Goal: Task Accomplishment & Management: Use online tool/utility

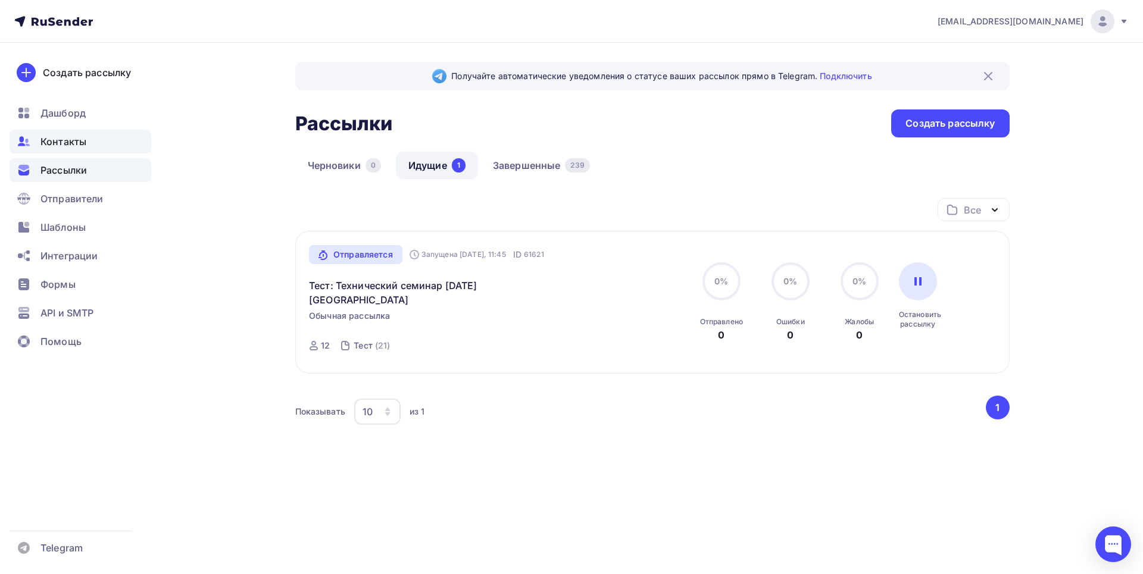
click at [79, 136] on span "Контакты" at bounding box center [63, 142] width 46 height 14
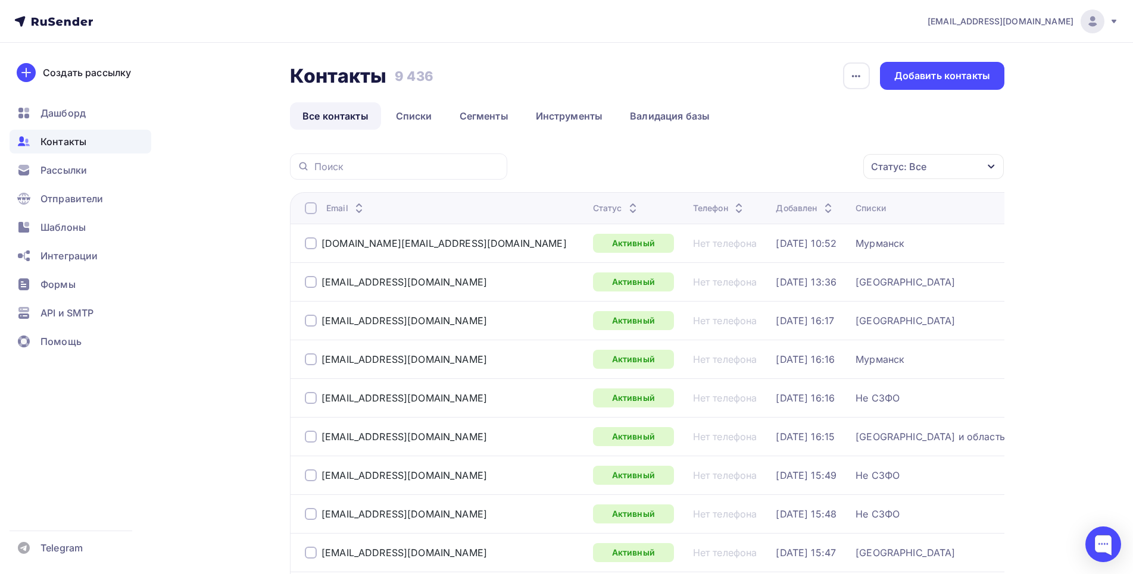
click at [85, 182] on ul "Дашборд Контакты Рассылки Отправители Шаблоны Интеграции Формы API и SMTP Помощь" at bounding box center [81, 230] width 142 height 259
click at [85, 172] on span "Рассылки" at bounding box center [63, 170] width 46 height 14
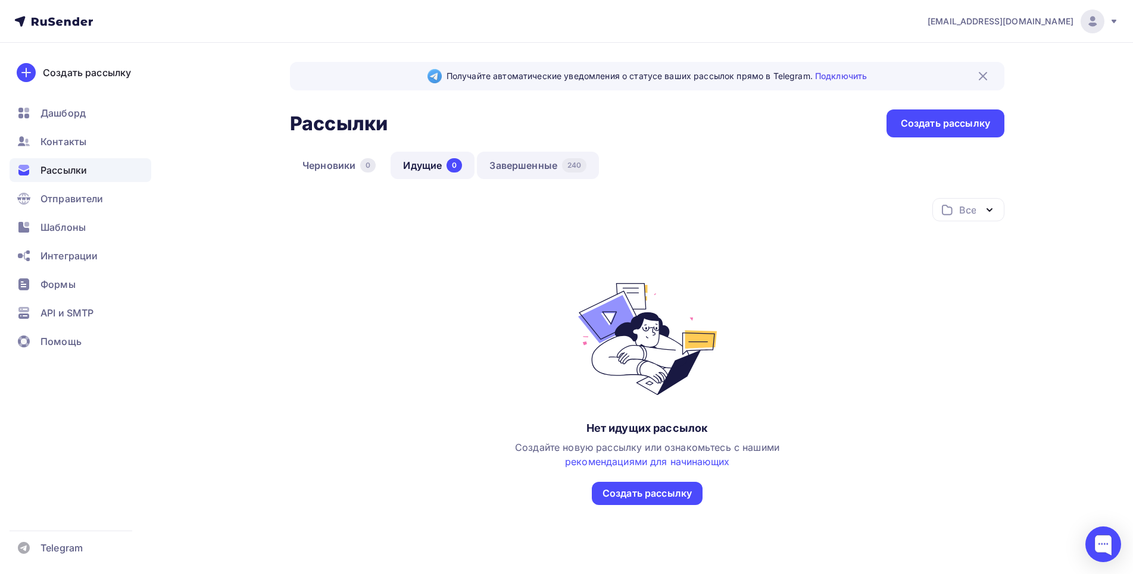
click at [536, 171] on link "Завершенные 240" at bounding box center [538, 165] width 122 height 27
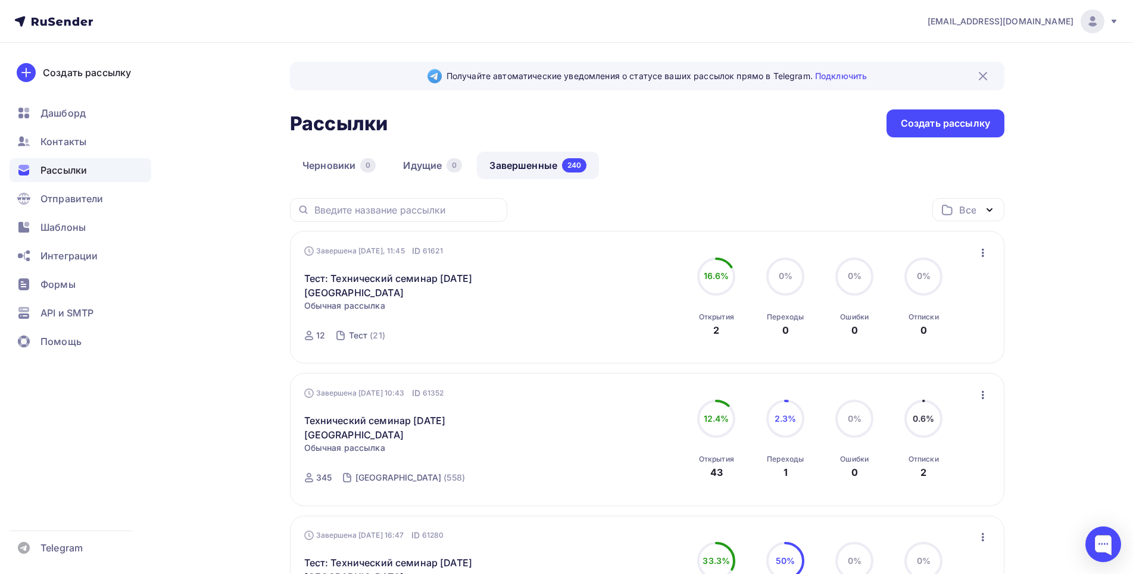
click at [984, 255] on icon "button" at bounding box center [983, 253] width 14 height 14
click at [933, 328] on div "Копировать в новую" at bounding box center [928, 331] width 122 height 14
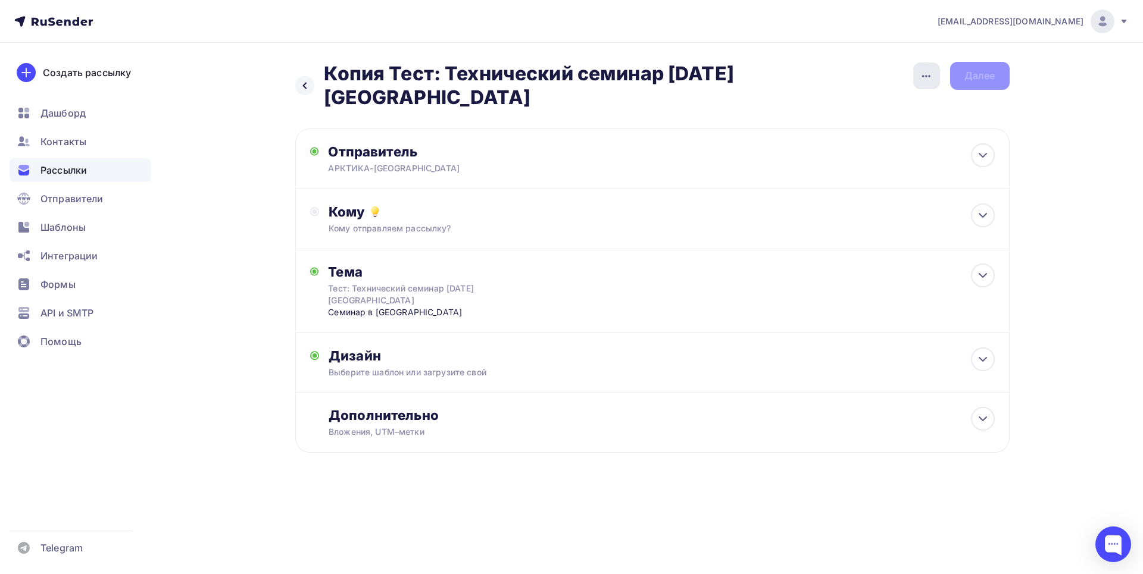
drag, startPoint x: 927, startPoint y: 74, endPoint x: 933, endPoint y: 78, distance: 7.3
click at [931, 76] on icon "button" at bounding box center [926, 76] width 14 height 14
click at [830, 143] on div "Переименовать рассылку" at bounding box center [864, 137] width 148 height 14
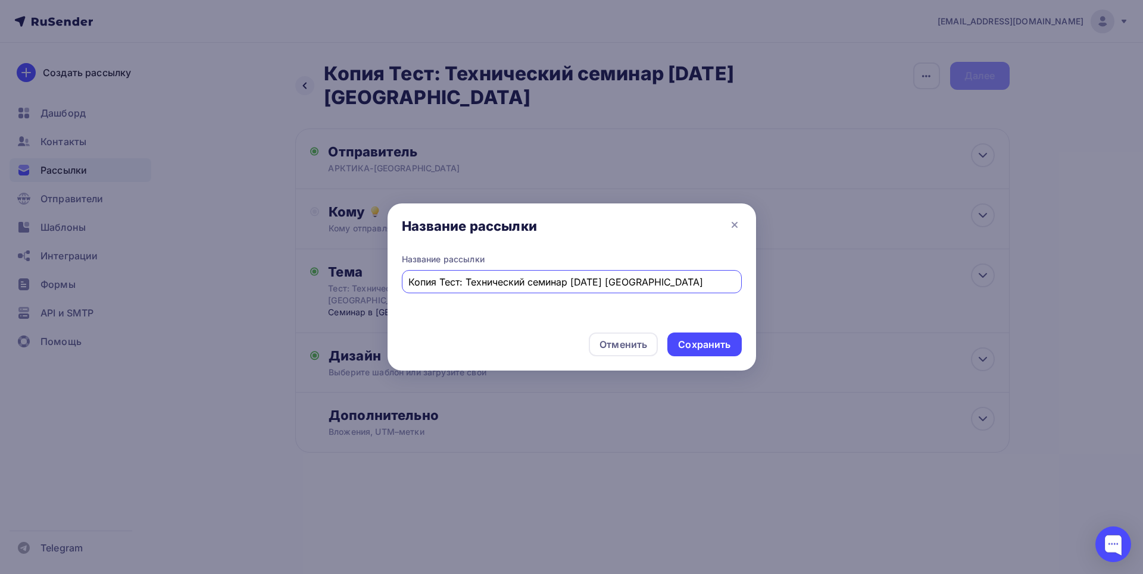
drag, startPoint x: 467, startPoint y: 285, endPoint x: 380, endPoint y: 277, distance: 87.9
click at [408, 277] on input "Копия Тест: Технический семинар 15.10.2025 года в Череповце" at bounding box center [571, 282] width 326 height 14
type input "Технический семинар 15.10.2025 года в Череповце"
click at [715, 344] on div "Сохранить" at bounding box center [704, 345] width 52 height 14
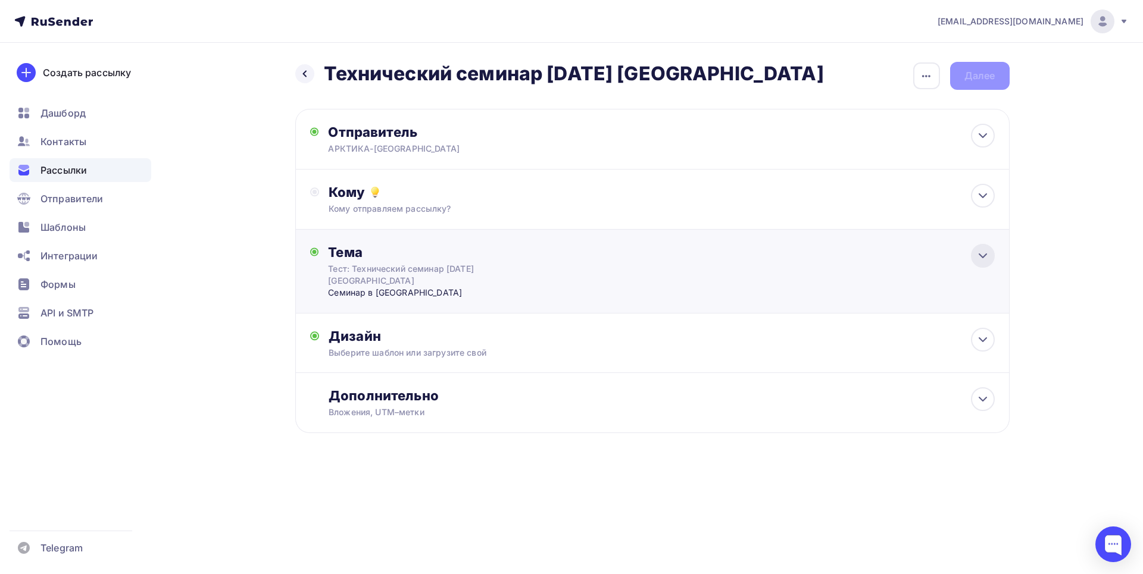
click at [981, 255] on icon at bounding box center [982, 256] width 7 height 4
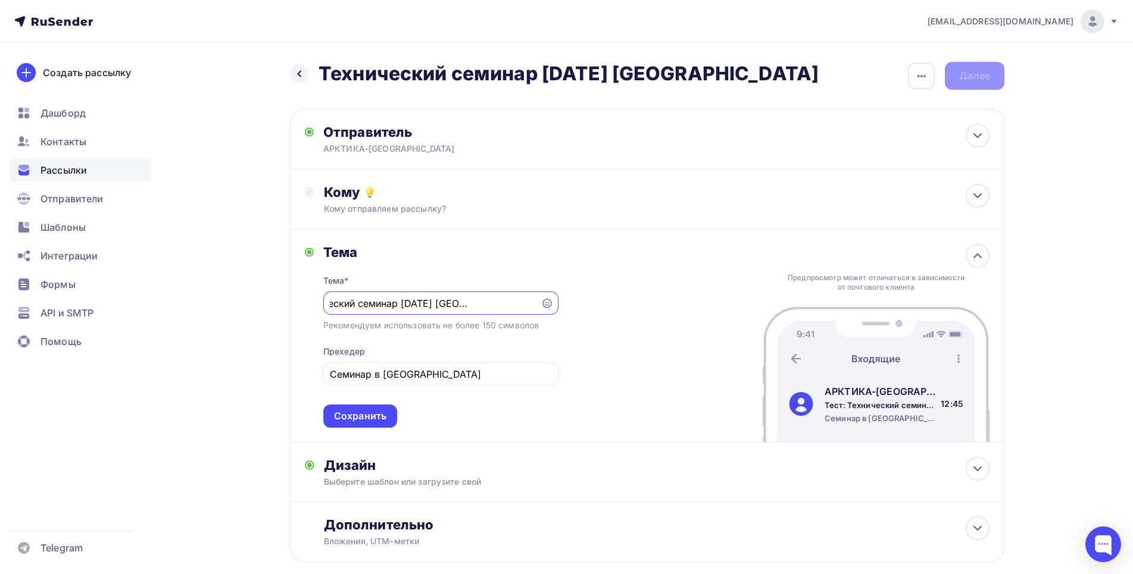
scroll to position [0, 61]
click at [352, 301] on input "Тест: Технический семинар [DATE] [GEOGRAPHIC_DATA]" at bounding box center [432, 303] width 204 height 14
type input "Технический семинар 15.10.2025 года в Череповце"
click at [346, 418] on div "Сохранить" at bounding box center [360, 416] width 52 height 14
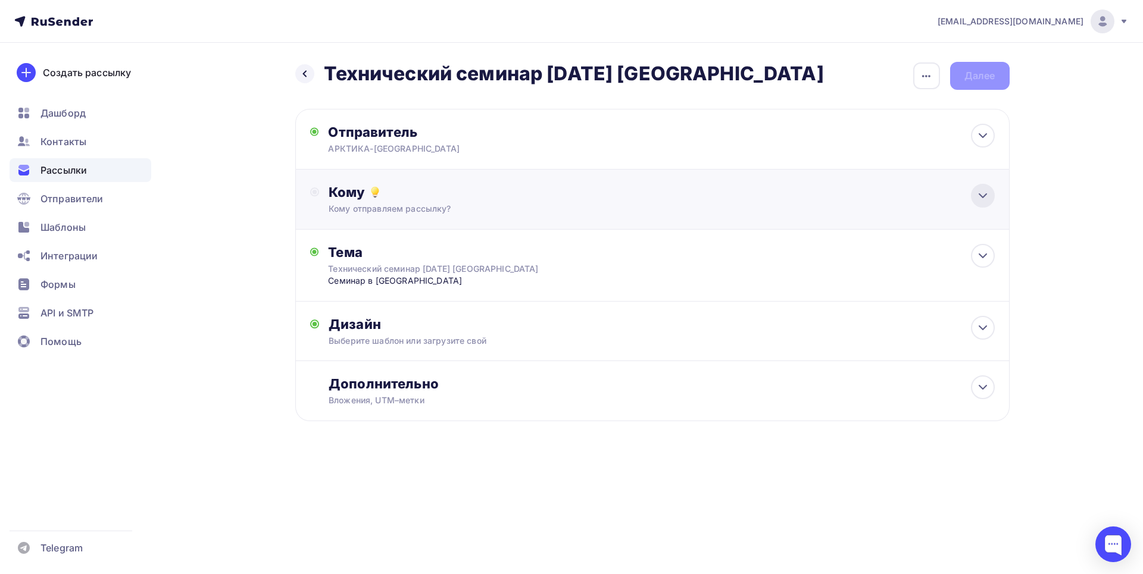
drag, startPoint x: 981, startPoint y: 196, endPoint x: 664, endPoint y: 189, distance: 316.7
click at [980, 196] on icon at bounding box center [982, 196] width 7 height 4
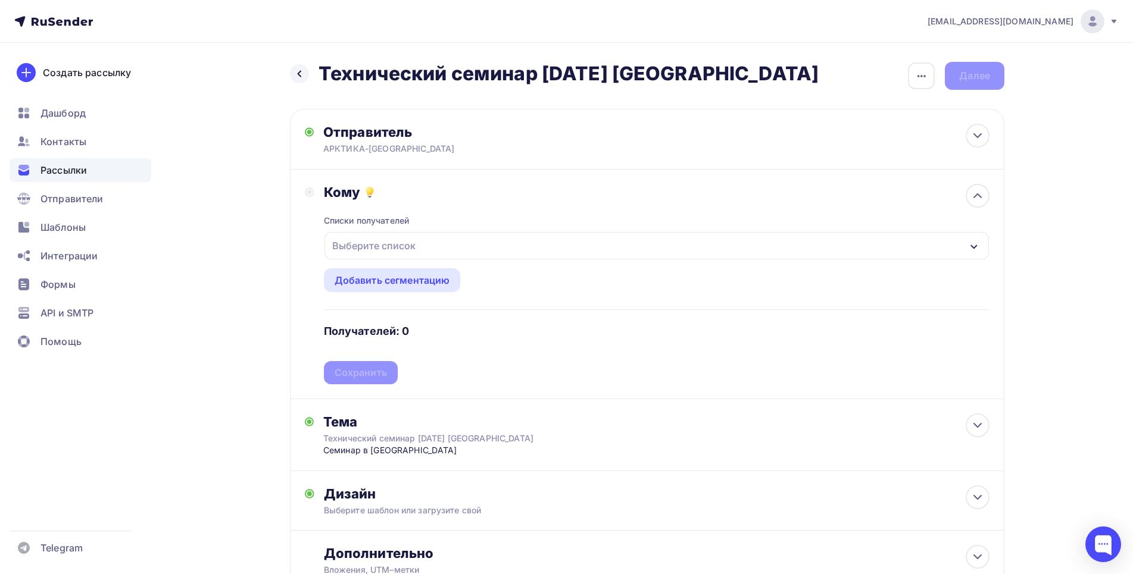
click at [370, 242] on div "Выберите список" at bounding box center [373, 245] width 93 height 21
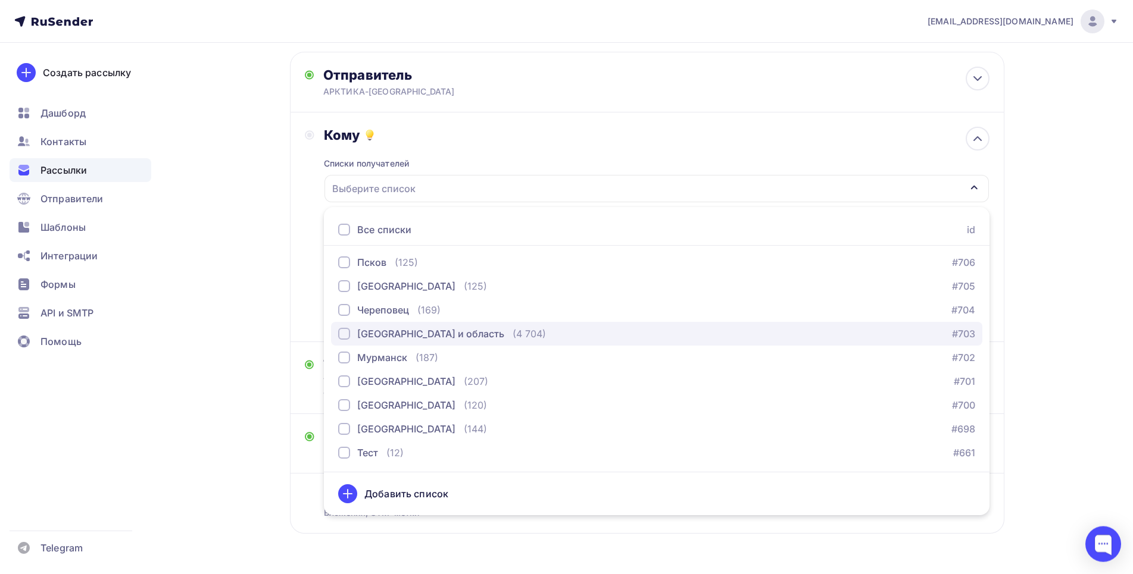
scroll to position [105, 0]
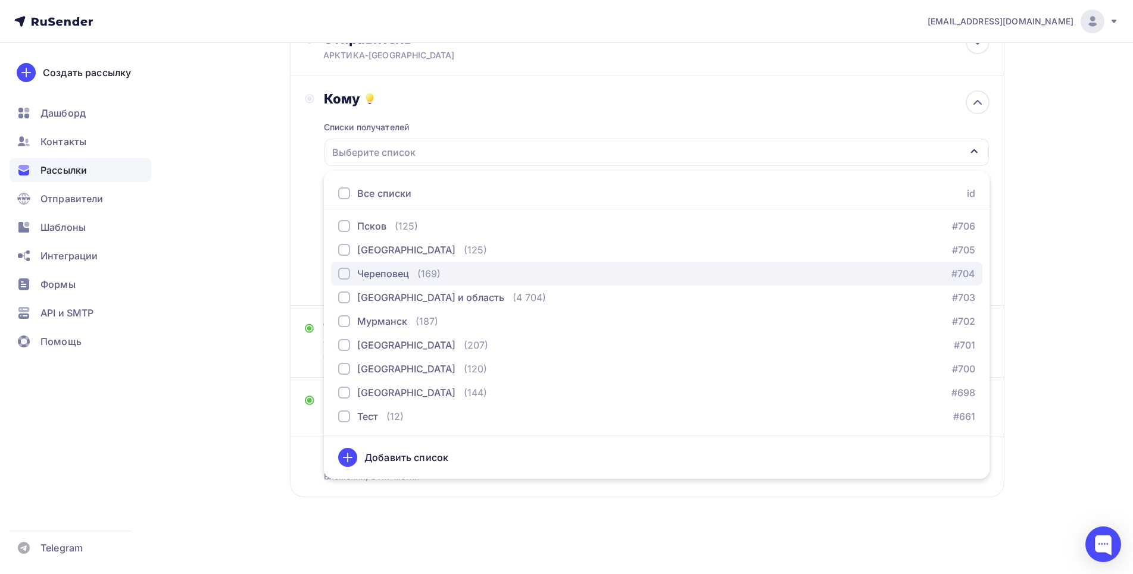
click at [342, 268] on div "button" at bounding box center [344, 274] width 12 height 12
click at [257, 315] on div "Назад Технический семинар 15.10.2025 года в Череповце Технический семинар 15.10…" at bounding box center [567, 261] width 976 height 625
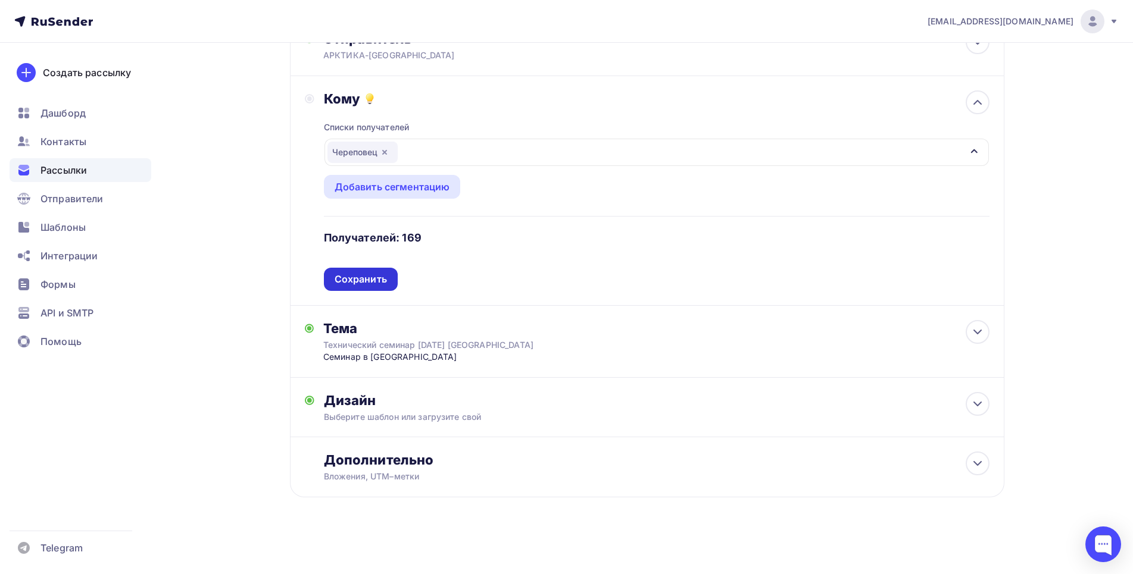
click at [381, 273] on div "Сохранить" at bounding box center [360, 280] width 52 height 14
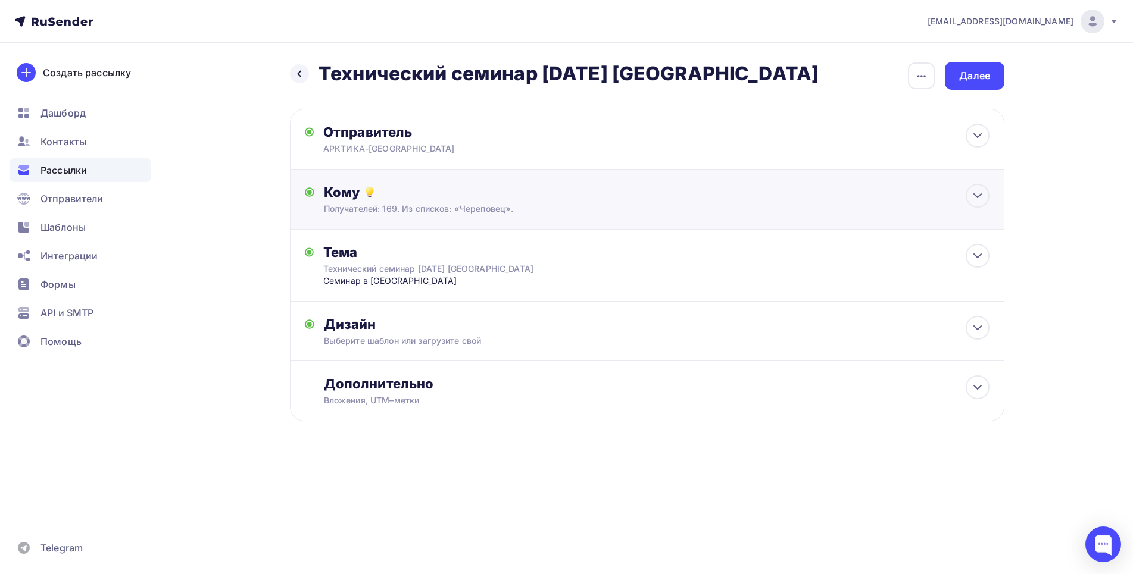
scroll to position [0, 0]
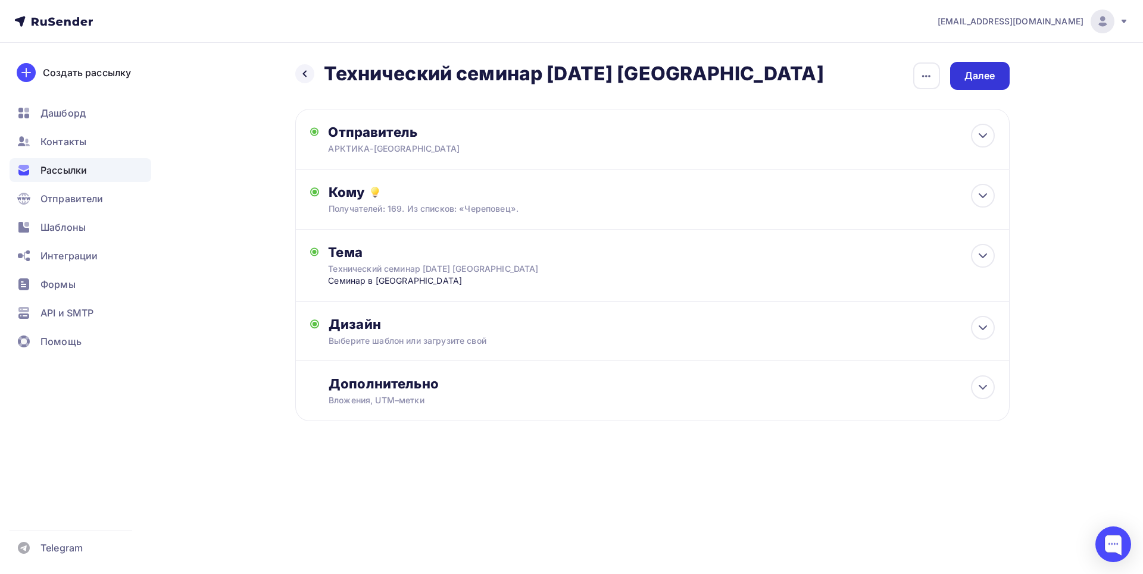
click at [977, 78] on div "Далее" at bounding box center [979, 76] width 31 height 14
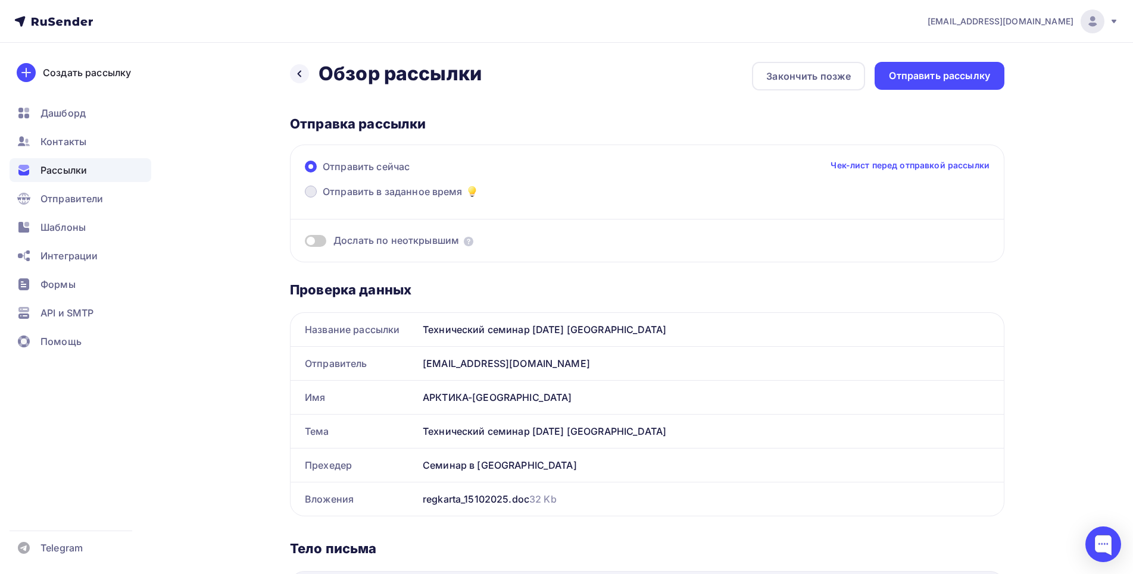
click at [314, 190] on span at bounding box center [311, 192] width 12 height 12
click at [323, 199] on input "Отправить в заданное время" at bounding box center [323, 199] width 0 height 0
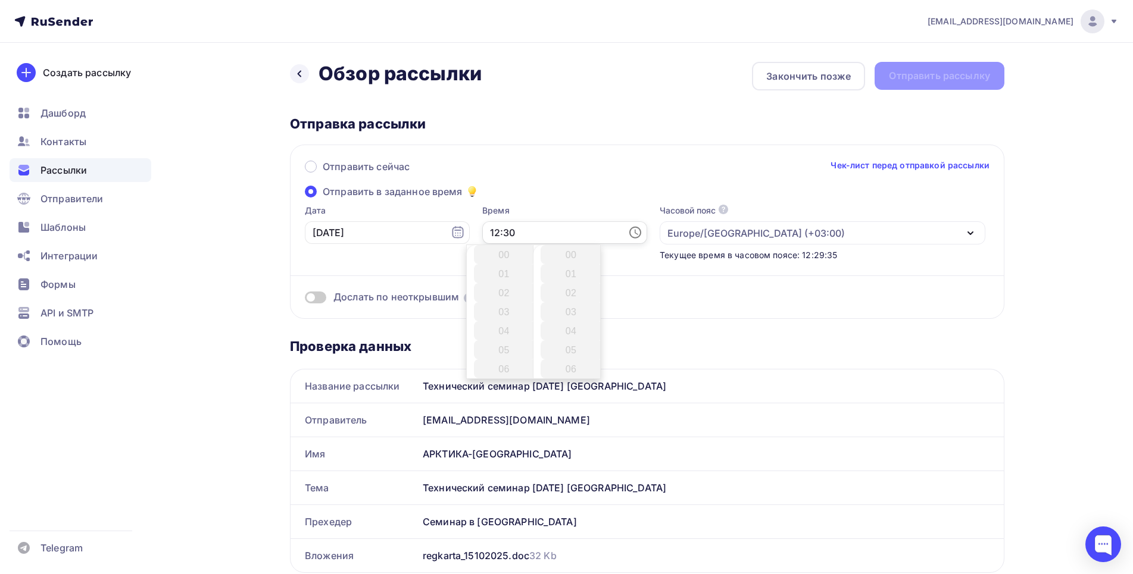
scroll to position [571, 0]
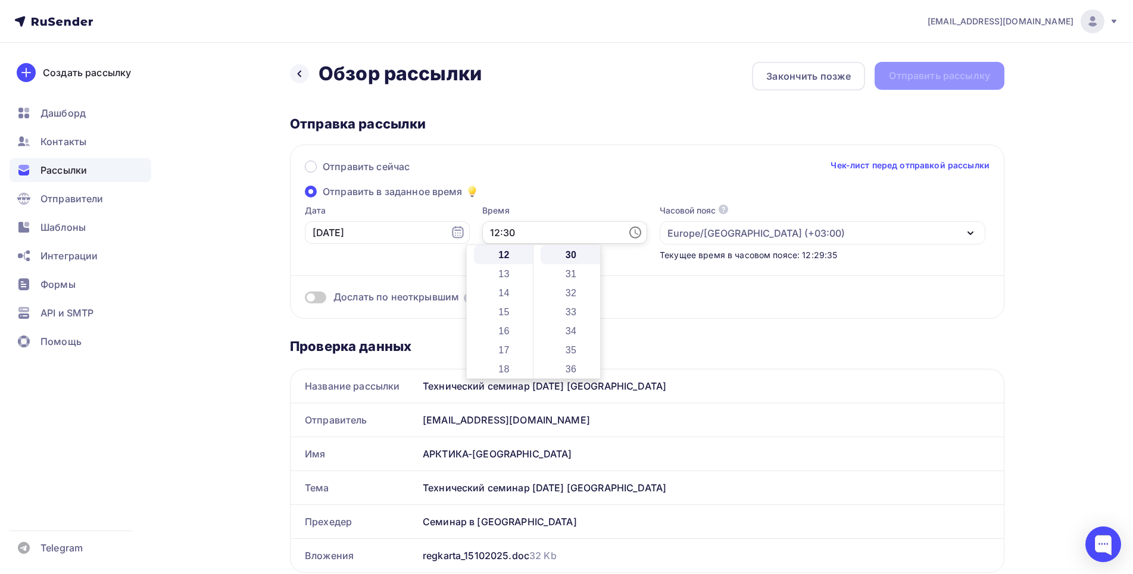
drag, startPoint x: 511, startPoint y: 229, endPoint x: 457, endPoint y: 230, distance: 54.2
click at [482, 230] on input "12:30" at bounding box center [564, 232] width 165 height 23
click at [504, 271] on li "13" at bounding box center [505, 273] width 62 height 19
drag, startPoint x: 597, startPoint y: 310, endPoint x: 597, endPoint y: 300, distance: 10.1
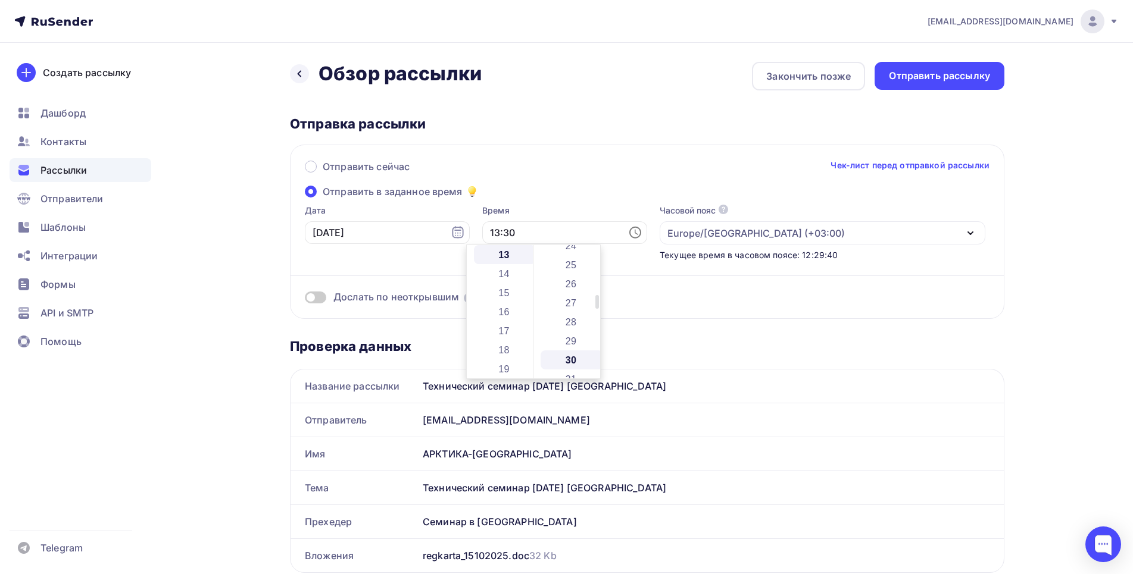
click at [597, 300] on div at bounding box center [597, 302] width 4 height 14
drag, startPoint x: 598, startPoint y: 298, endPoint x: 596, endPoint y: 254, distance: 44.1
click at [596, 254] on div at bounding box center [597, 253] width 4 height 14
click at [573, 256] on li "00" at bounding box center [571, 254] width 62 height 19
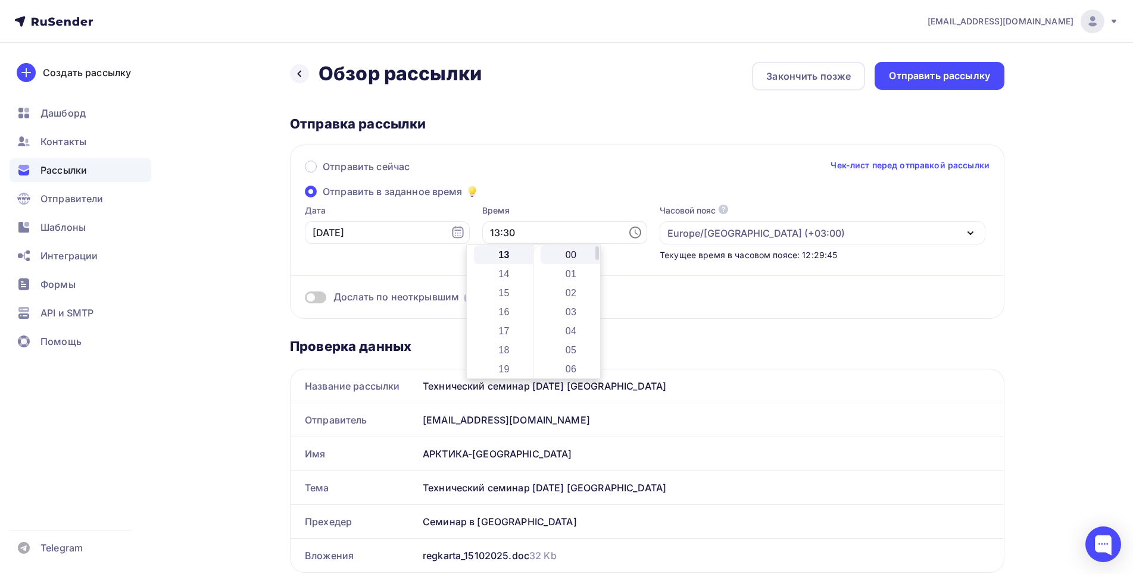
type input "13:00"
click at [307, 265] on div "Дослать по неоткрывшим" at bounding box center [647, 282] width 684 height 43
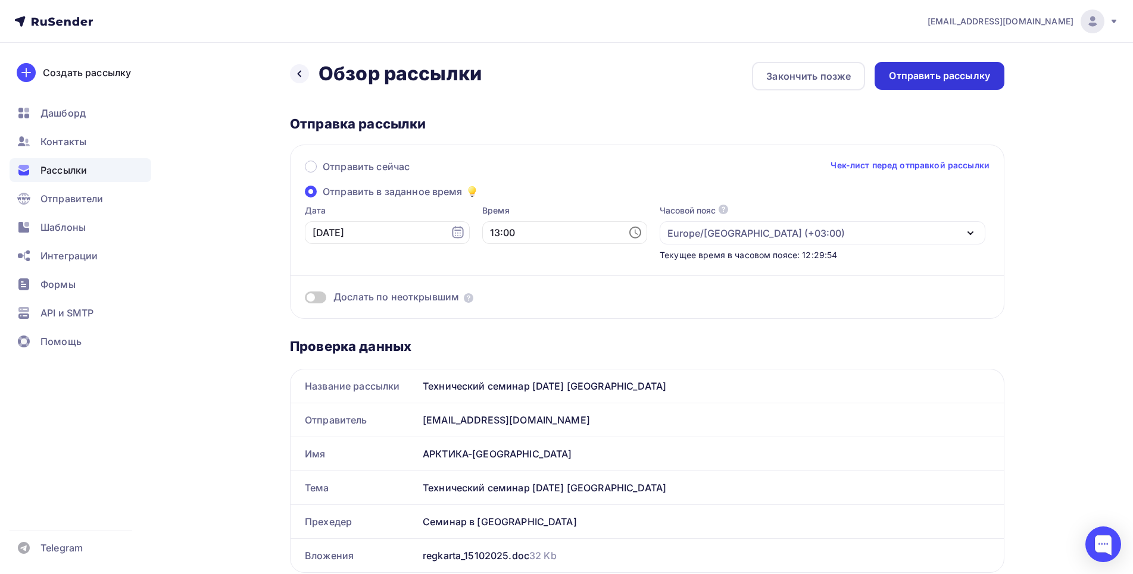
click at [918, 73] on div "Отправить рассылку" at bounding box center [939, 76] width 101 height 14
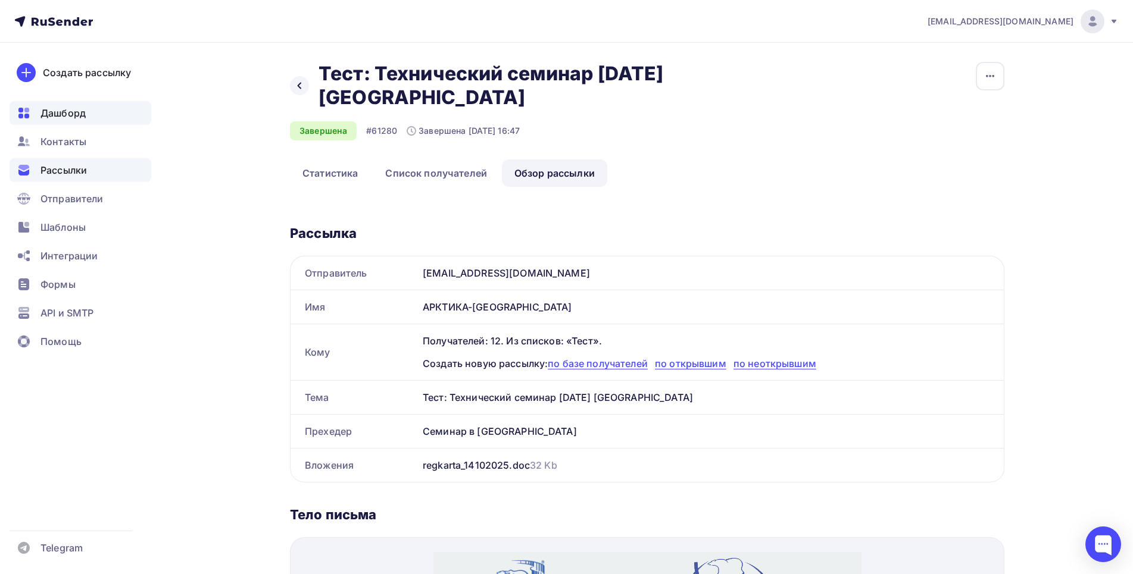
click at [64, 122] on div "Дашборд" at bounding box center [81, 113] width 142 height 24
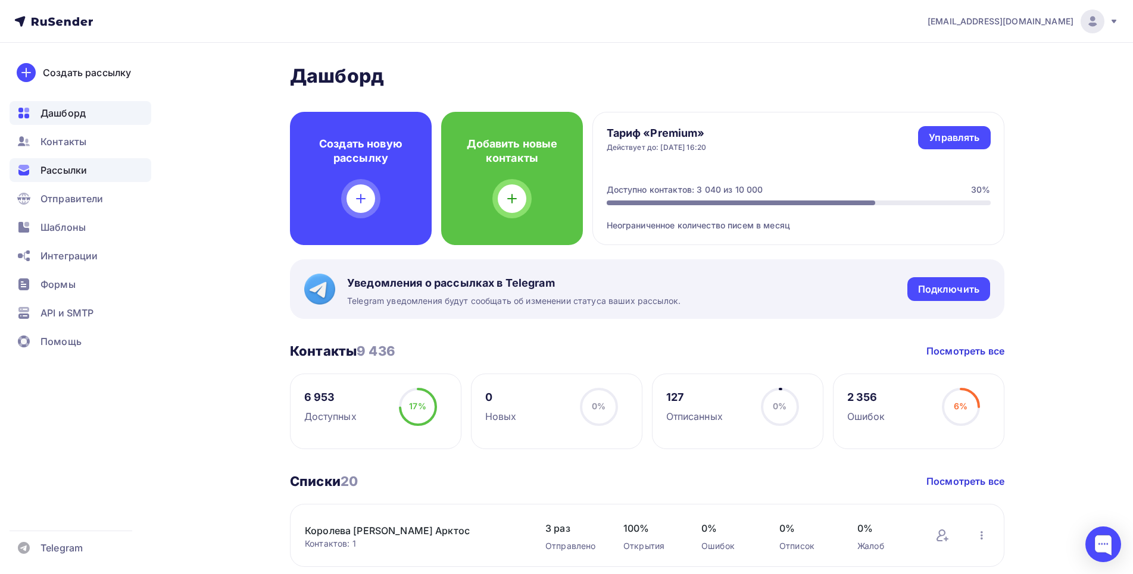
click at [64, 174] on span "Рассылки" at bounding box center [63, 170] width 46 height 14
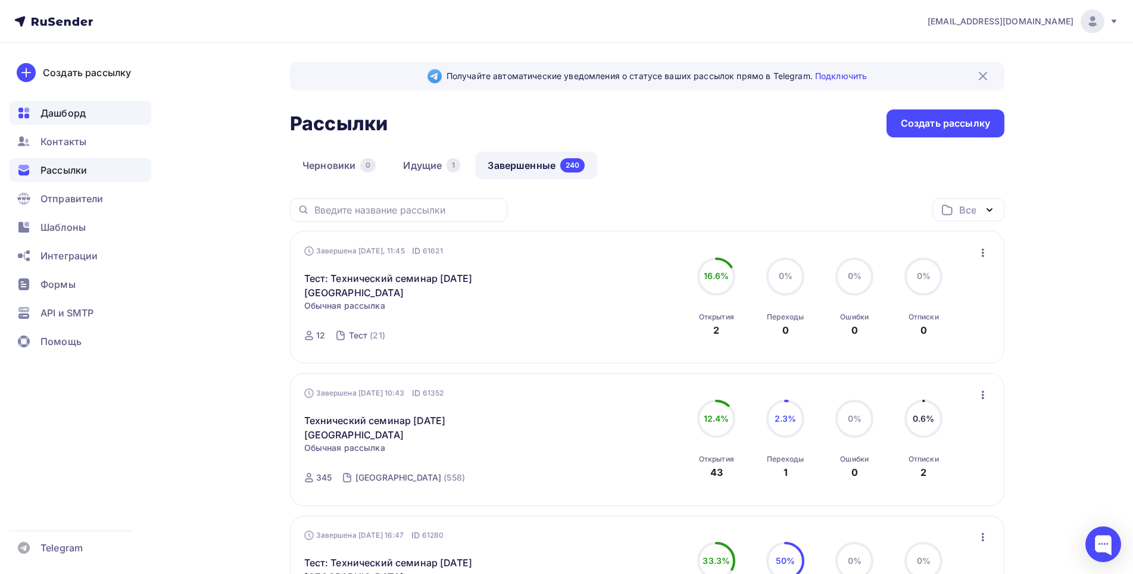
drag, startPoint x: 46, startPoint y: 140, endPoint x: 82, endPoint y: 115, distance: 43.6
click at [48, 142] on span "Контакты" at bounding box center [63, 142] width 46 height 14
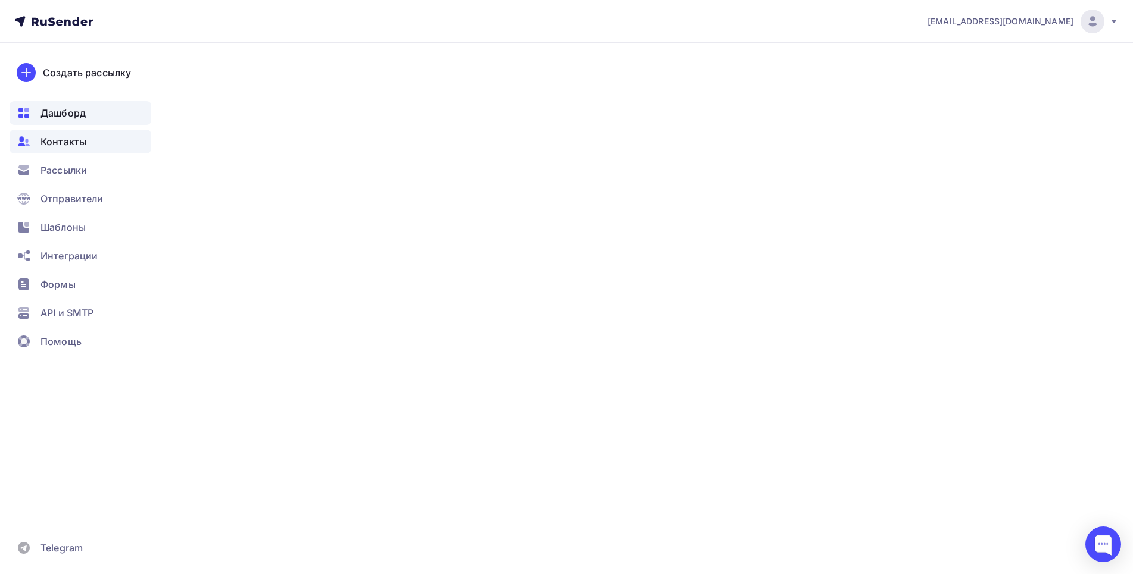
click at [83, 110] on span "Дашборд" at bounding box center [62, 113] width 45 height 14
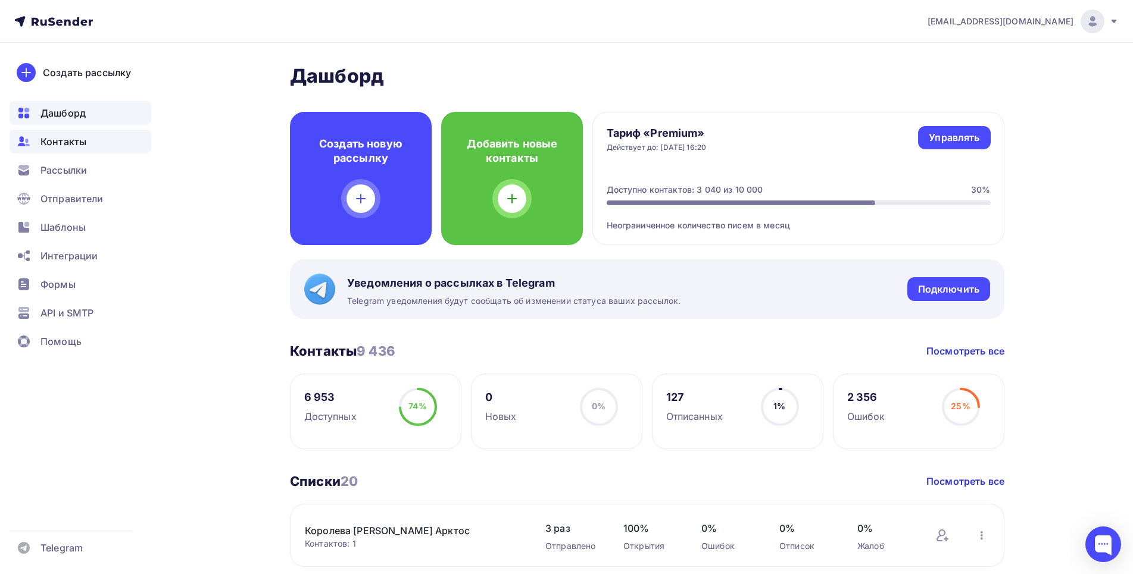
click at [83, 133] on div "Контакты" at bounding box center [81, 142] width 142 height 24
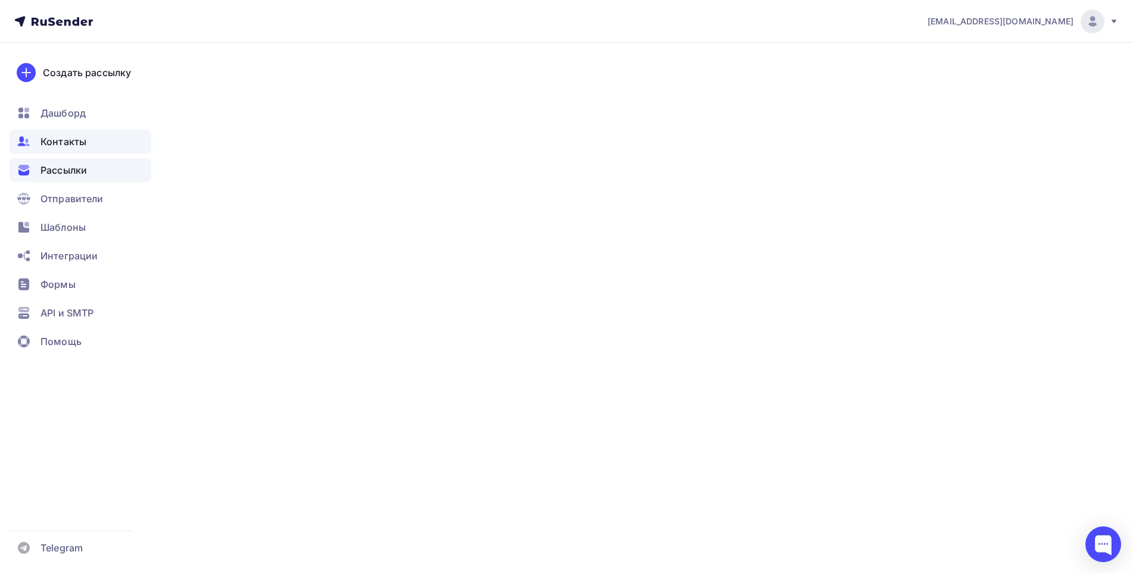
click at [70, 178] on div "Рассылки" at bounding box center [81, 170] width 142 height 24
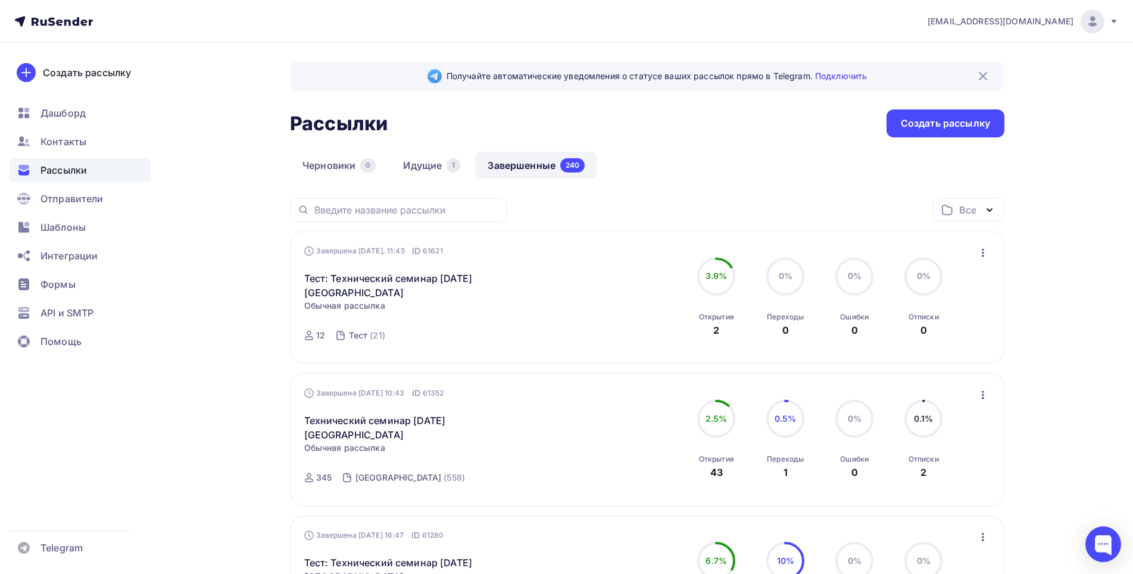
click at [522, 163] on link "Завершенные 240" at bounding box center [536, 165] width 122 height 27
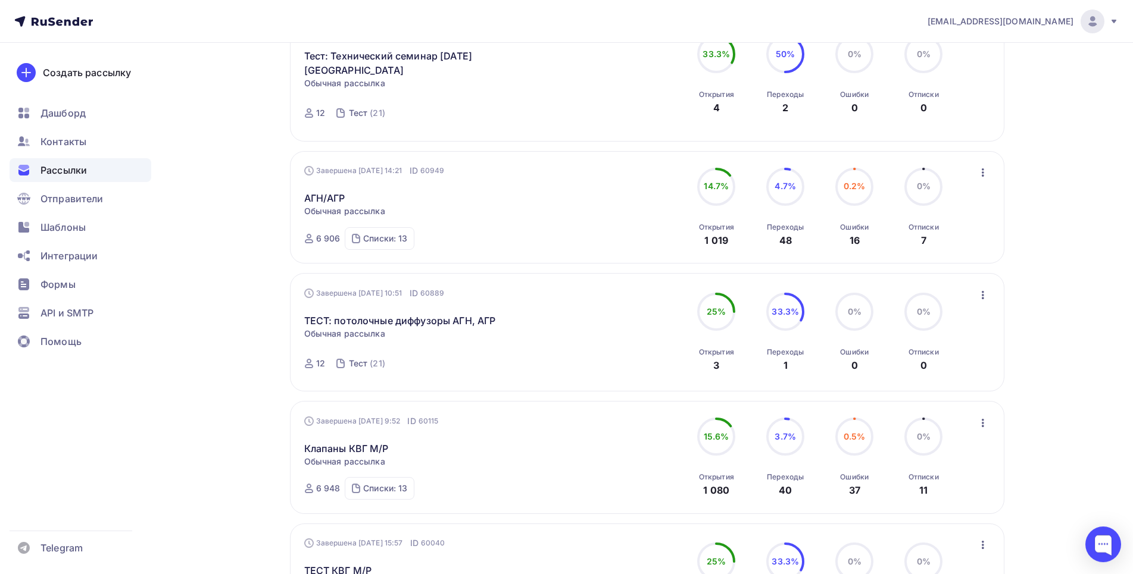
scroll to position [484, 0]
